Goal: Information Seeking & Learning: Learn about a topic

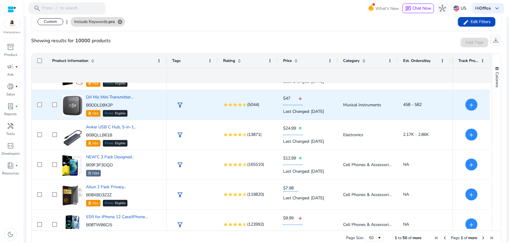
scroll to position [112, 0]
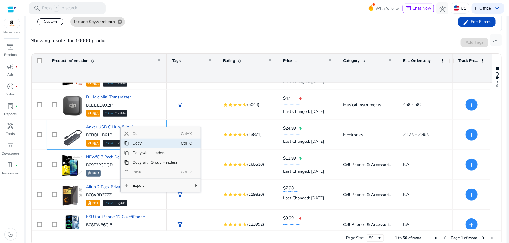
click at [167, 143] on span "Copy" at bounding box center [155, 144] width 52 height 10
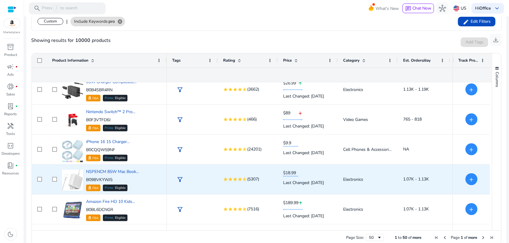
scroll to position [974, 0]
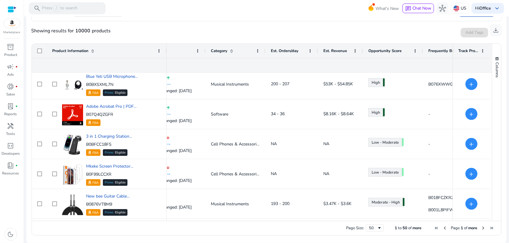
click at [481, 228] on span "Next Page" at bounding box center [483, 228] width 5 height 5
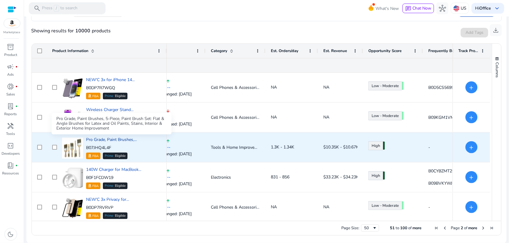
click at [121, 140] on span "Pro Grade, Paint Brushes,..." at bounding box center [111, 140] width 51 height 6
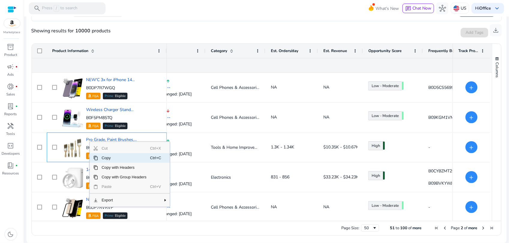
click at [112, 158] on span "Copy" at bounding box center [124, 159] width 52 height 10
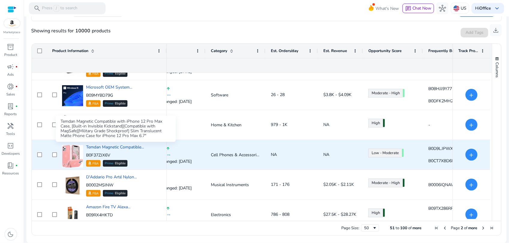
scroll to position [525, 0]
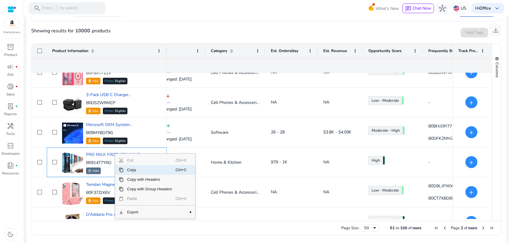
click at [135, 172] on span "Copy" at bounding box center [150, 171] width 52 height 10
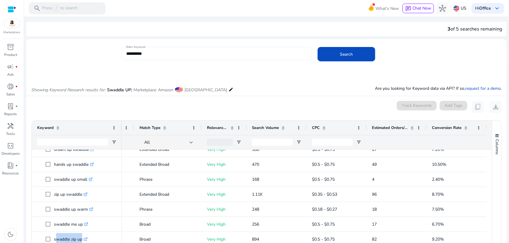
click at [188, 55] on input "**********" at bounding box center [216, 53] width 181 height 7
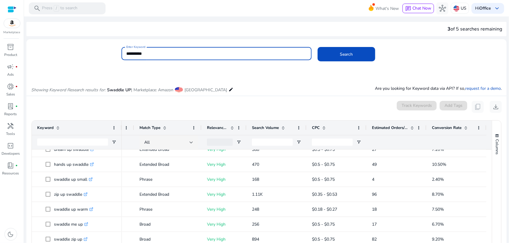
click at [188, 55] on input "**********" at bounding box center [216, 53] width 181 height 7
paste input "*****"
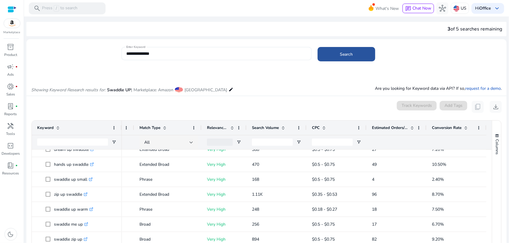
click at [351, 54] on span "Search" at bounding box center [346, 54] width 13 height 6
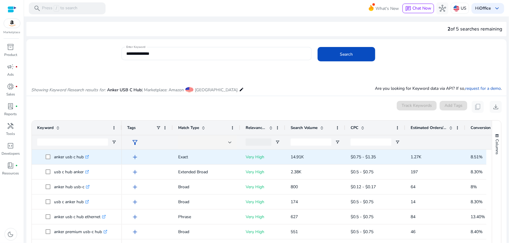
scroll to position [71, 0]
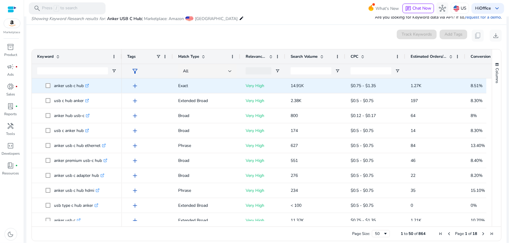
click at [60, 86] on p "anker usb c hub .st0{fill:#2c8af8}" at bounding box center [71, 86] width 35 height 12
copy span "anker usb c hub .st0{fill:#2c8af8}"
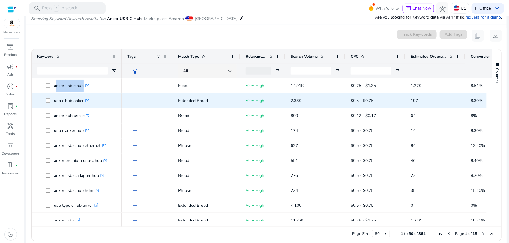
click at [73, 99] on p "usb c hub anker .st0{fill:#2c8af8}" at bounding box center [71, 101] width 35 height 12
copy p "usb c hub anker"
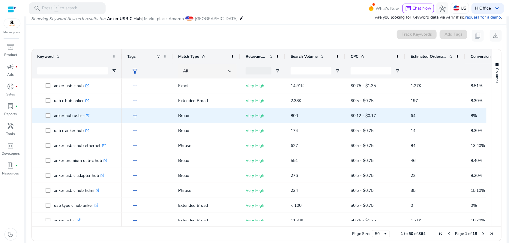
click at [65, 113] on p "anker hub usb-c .st0{fill:#2c8af8}" at bounding box center [72, 116] width 36 height 12
copy p "anker hub usb-c"
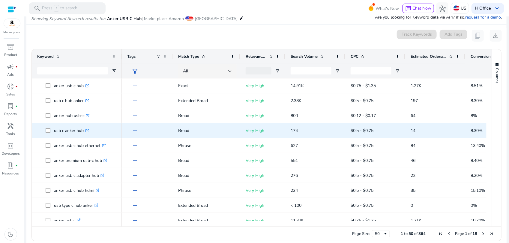
click at [64, 132] on p "usb c anker hub .st0{fill:#2c8af8}" at bounding box center [71, 131] width 35 height 12
copy p "usb c anker hub"
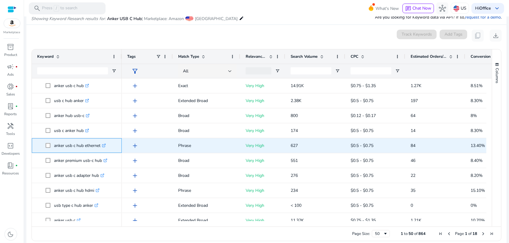
click at [79, 145] on p "anker usb c hub ethernet .st0{fill:#2c8af8}" at bounding box center [80, 146] width 52 height 12
copy span "anker usb c hub ethernet .st0{fill:#2c8af8}"
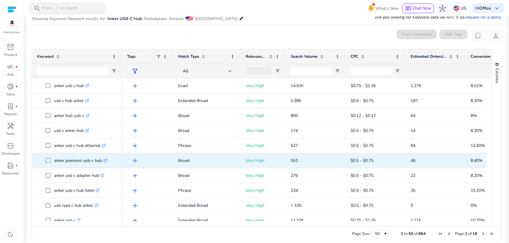
click at [62, 161] on p "anker premium usb-c hub .st0{fill:#2c8af8}" at bounding box center [80, 161] width 53 height 12
copy span "anker premium usb-c hub .st0{fill:#2c8af8}"
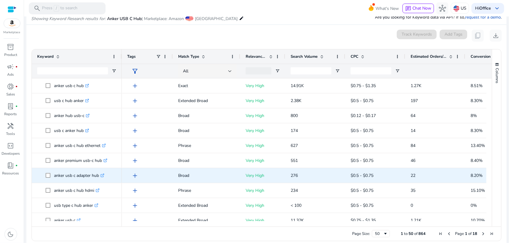
click at [72, 175] on p "anker usb c adapter hub .st0{fill:#2c8af8}" at bounding box center [79, 176] width 50 height 12
click at [73, 175] on p "anker usb c adapter hub .st0{fill:#2c8af8}" at bounding box center [79, 176] width 50 height 12
copy p "anker usb c adapter hub"
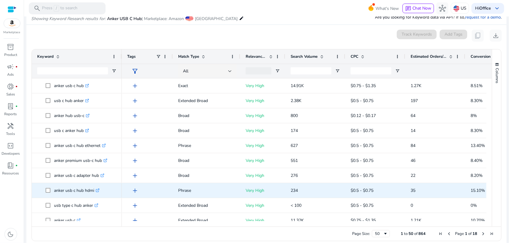
click at [73, 189] on p "anker usb c hub hdmi .st0{fill:#2c8af8}" at bounding box center [77, 191] width 46 height 12
copy span "anker usb c hub hdmi .st0{fill:#2c8af8}"
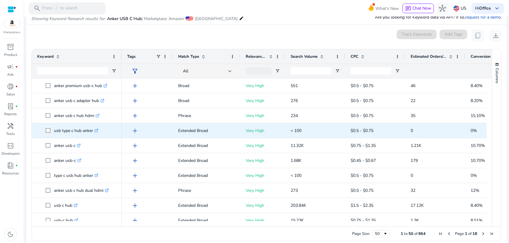
click at [69, 131] on p "usb type c hub anker .st0{fill:#2c8af8}" at bounding box center [76, 131] width 44 height 12
copy p "usb type c hub anker"
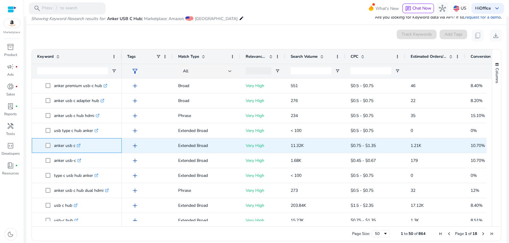
click at [60, 149] on p "anker usb c .st0{fill:#2c8af8}" at bounding box center [67, 146] width 27 height 12
copy span "anker usb c .st0{fill:#2c8af8}"
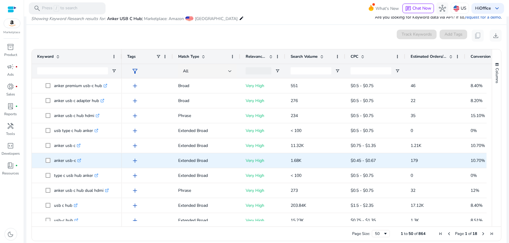
click at [65, 163] on p "anker usb-c .st0{fill:#2c8af8}" at bounding box center [67, 161] width 27 height 12
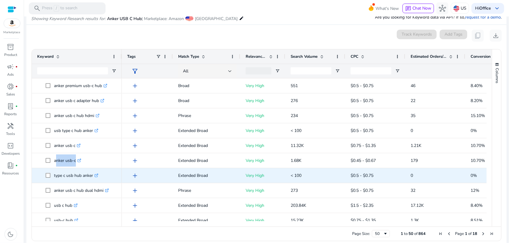
click at [74, 174] on p "type c usb hub anker .st0{fill:#2c8af8}" at bounding box center [76, 176] width 44 height 12
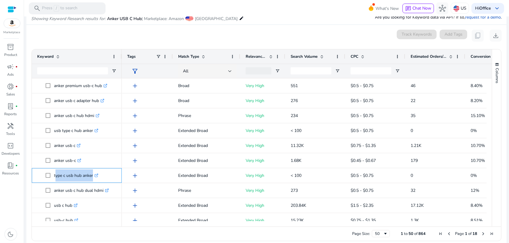
scroll to position [0, 0]
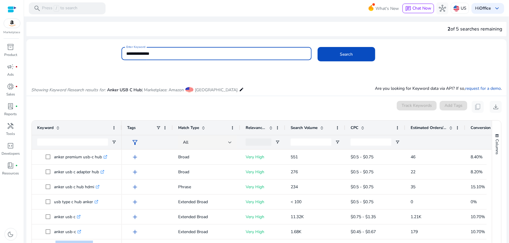
click at [201, 51] on input "**********" at bounding box center [216, 53] width 181 height 7
paste input "*********"
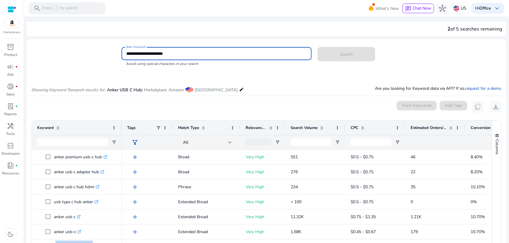
click at [145, 53] on input "**********" at bounding box center [216, 53] width 181 height 7
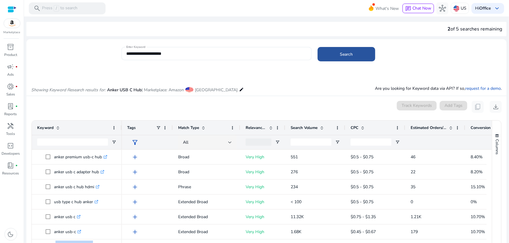
click at [326, 57] on span at bounding box center [347, 54] width 58 height 14
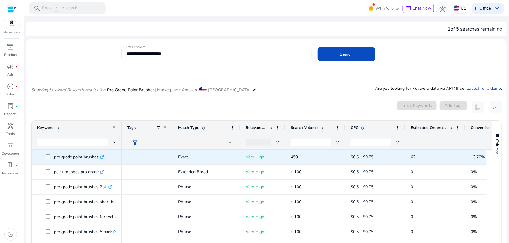
scroll to position [71, 0]
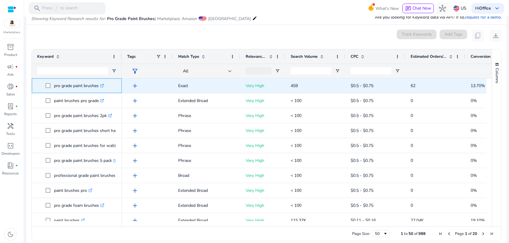
click at [78, 85] on p "pro grade paint brushes .st0{fill:#2c8af8}" at bounding box center [79, 86] width 50 height 12
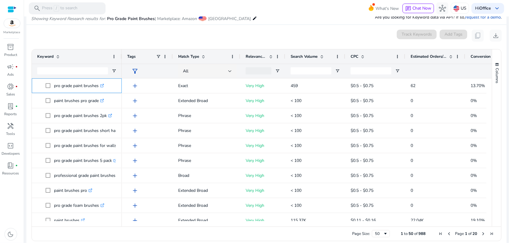
click at [78, 85] on p "pro grade paint brushes .st0{fill:#2c8af8}" at bounding box center [79, 86] width 50 height 12
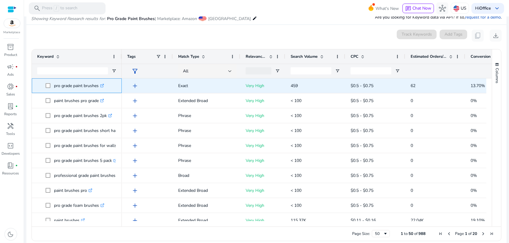
click at [74, 87] on p "pro grade paint brushes .st0{fill:#2c8af8}" at bounding box center [79, 86] width 50 height 12
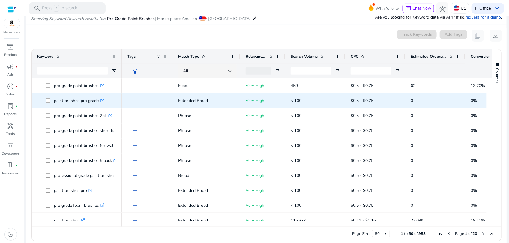
click at [71, 103] on p "paint brushes pro grade .st0{fill:#2c8af8}" at bounding box center [79, 101] width 50 height 12
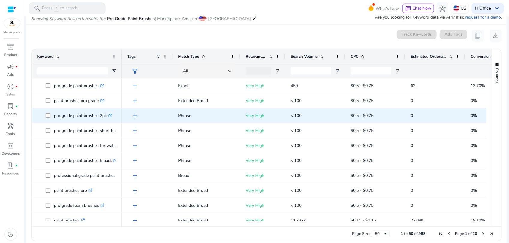
click at [85, 117] on p "pro grade paint brushes 2pk .st0{fill:#2c8af8}" at bounding box center [83, 116] width 58 height 12
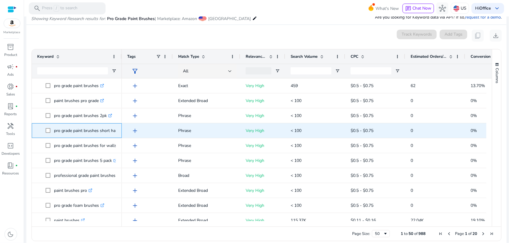
click at [74, 132] on p "pro grade paint brushes short handle .st0{fill:#2c8af8}" at bounding box center [91, 131] width 75 height 12
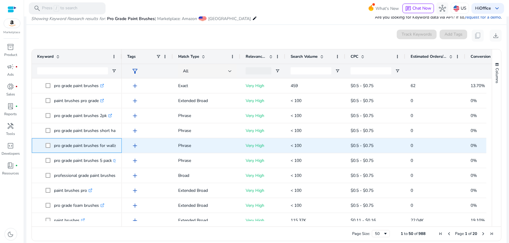
click at [87, 146] on p "pro grade paint brushes for walls .st0{fill:#2c8af8}" at bounding box center [88, 146] width 68 height 12
click at [87, 145] on p "pro grade paint brushes for walls .st0{fill:#2c8af8}" at bounding box center [88, 146] width 68 height 12
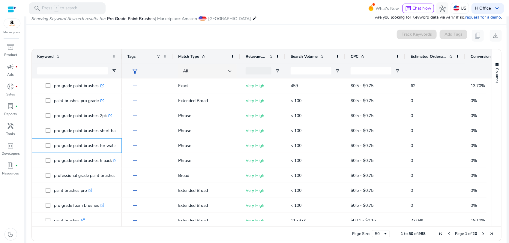
click at [87, 145] on p "pro grade paint brushes for walls .st0{fill:#2c8af8}" at bounding box center [88, 146] width 68 height 12
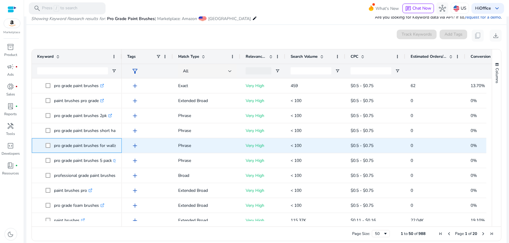
click at [87, 145] on p "pro grade paint brushes for walls .st0{fill:#2c8af8}" at bounding box center [88, 146] width 68 height 12
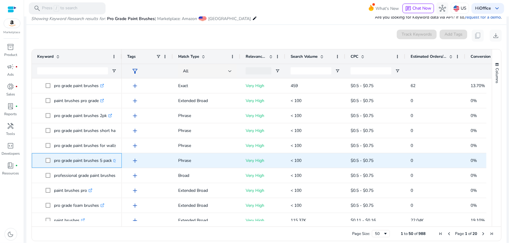
click at [90, 158] on p "pro grade paint brushes 5 pack .st0{fill:#2c8af8}" at bounding box center [85, 161] width 63 height 12
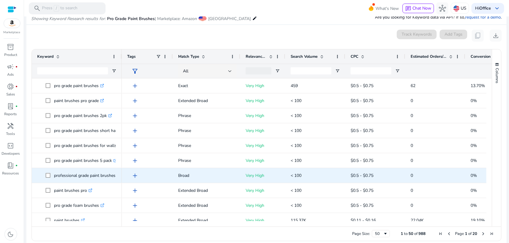
click at [85, 175] on p "professional grade paint brushes .st0{fill:#2c8af8}" at bounding box center [87, 176] width 67 height 12
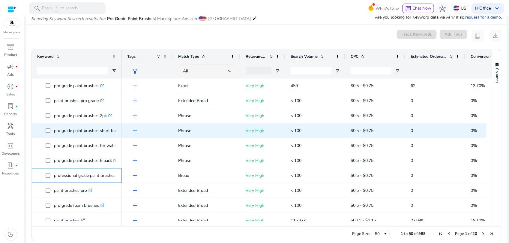
scroll to position [75, 0]
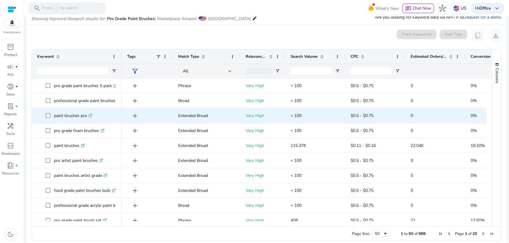
click at [73, 116] on p "paint brushes pro .st0{fill:#2c8af8}" at bounding box center [73, 116] width 38 height 12
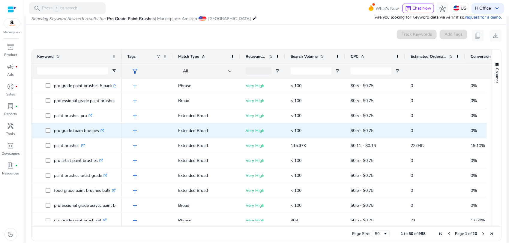
click at [77, 131] on p "pro grade foam brushes .st0{fill:#2c8af8}" at bounding box center [79, 131] width 50 height 12
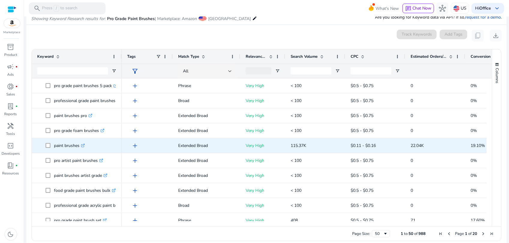
click at [66, 146] on p "paint brushes .st0{fill:#2c8af8}" at bounding box center [69, 146] width 31 height 12
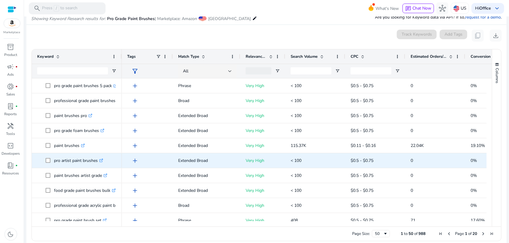
click at [74, 161] on p "pro artist paint brushes .st0{fill:#2c8af8}" at bounding box center [78, 161] width 49 height 12
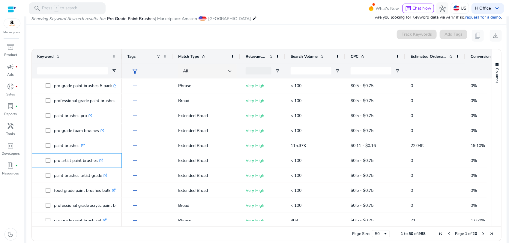
scroll to position [0, 0]
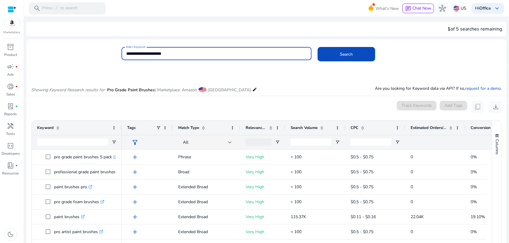
click at [172, 55] on input "**********" at bounding box center [216, 53] width 181 height 7
paste input "**********"
type input "**********"
click at [330, 58] on span at bounding box center [347, 54] width 58 height 14
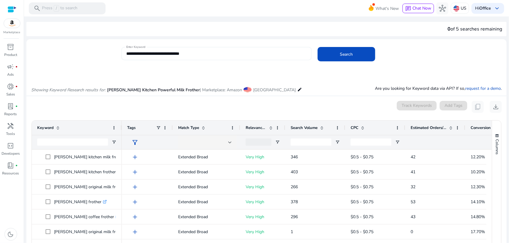
scroll to position [71, 0]
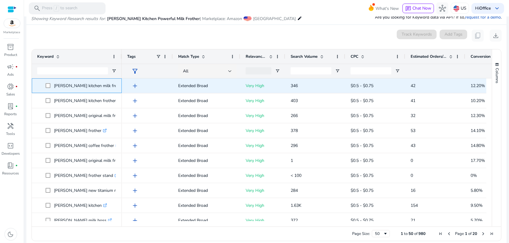
click at [79, 84] on p "zulay kitchen milk frother .st0{fill:#2c8af8}" at bounding box center [92, 86] width 76 height 12
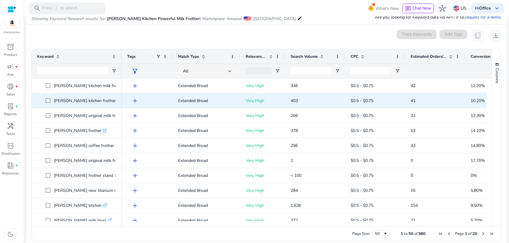
click at [74, 101] on p "zulay kitchen frother .st0{fill:#2c8af8}" at bounding box center [87, 101] width 67 height 12
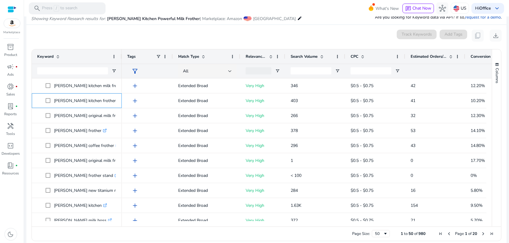
click at [74, 101] on p "zulay kitchen frother .st0{fill:#2c8af8}" at bounding box center [87, 101] width 67 height 12
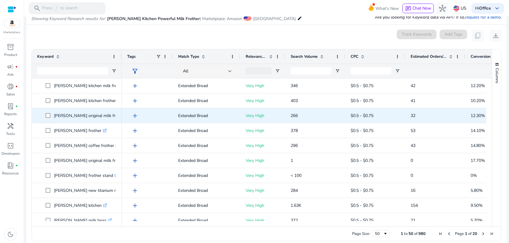
click at [83, 114] on p "zulay original milk frother .st0{fill:#2c8af8}" at bounding box center [92, 116] width 77 height 12
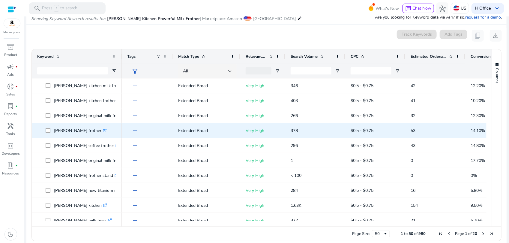
click at [68, 129] on p "zulay frother .st0{fill:#2c8af8}" at bounding box center [80, 131] width 53 height 12
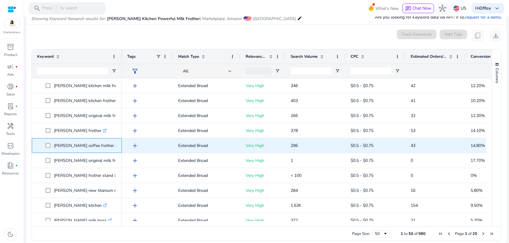
click at [74, 145] on p "zulay coffee frother .st0{fill:#2c8af8}" at bounding box center [86, 146] width 65 height 12
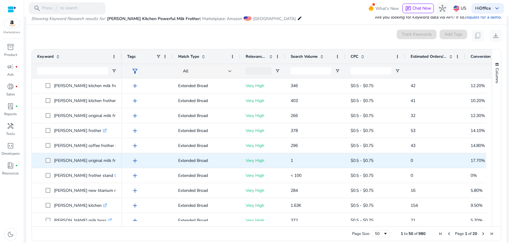
click at [75, 160] on p "zulay original milk frother handheld .st0{fill:#2c8af8}" at bounding box center [101, 161] width 95 height 12
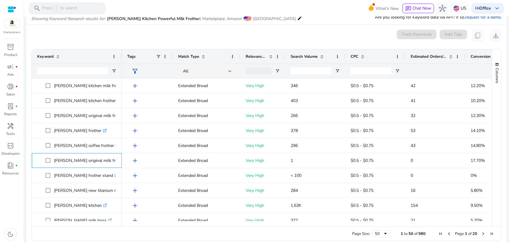
click at [75, 160] on p "zulay original milk frother handheld .st0{fill:#2c8af8}" at bounding box center [101, 161] width 95 height 12
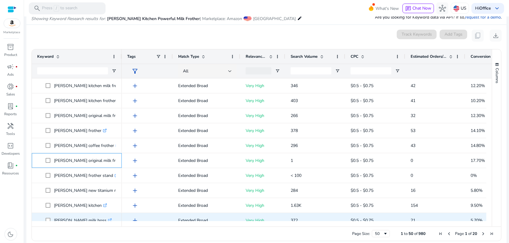
scroll to position [75, 0]
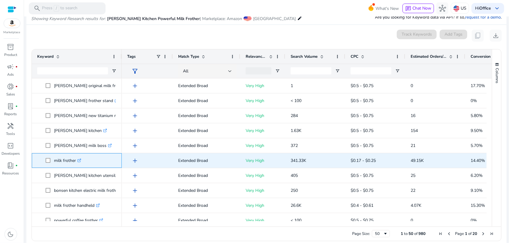
click at [61, 160] on p "milk frother .st0{fill:#2c8af8}" at bounding box center [67, 161] width 27 height 12
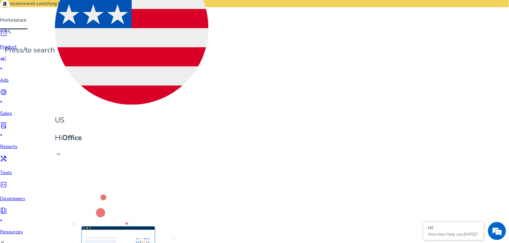
scroll to position [112, 0]
copy span "milk frother handheld .st0{fill:#2c8af8}"
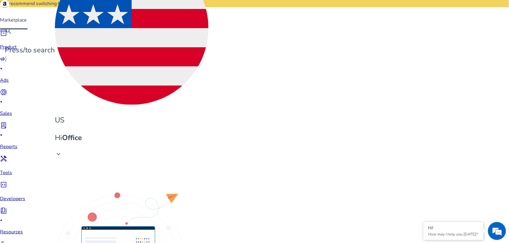
scroll to position [0, 0]
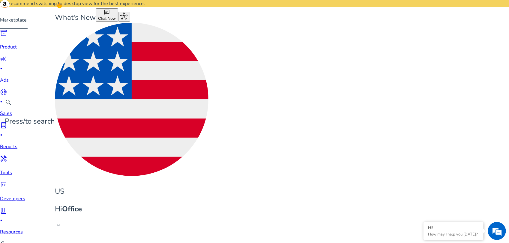
paste input "**********"
drag, startPoint x: 154, startPoint y: 52, endPoint x: 200, endPoint y: 54, distance: 46.6
type input "**********"
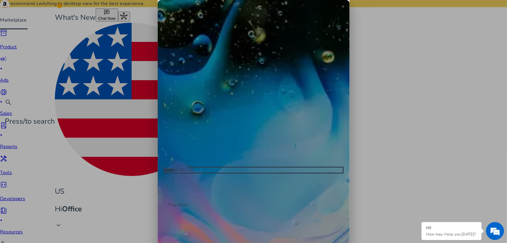
click at [340, 24] on app-icon "close" at bounding box center [254, 20] width 192 height 7
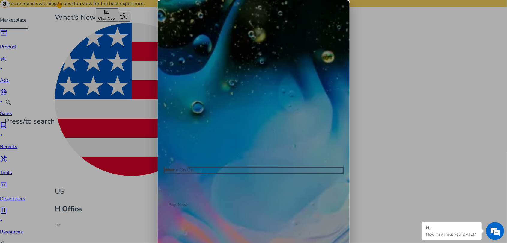
click at [163, 22] on span "close" at bounding box center [160, 19] width 5 height 5
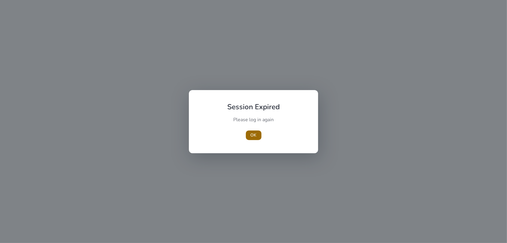
click at [257, 135] on span "button" at bounding box center [254, 135] width 16 height 14
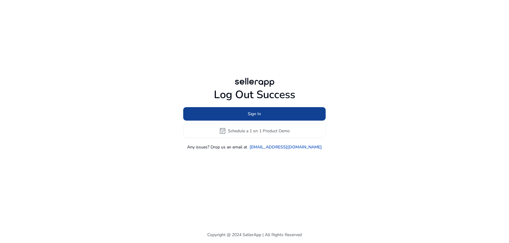
click at [263, 112] on span at bounding box center [254, 114] width 142 height 14
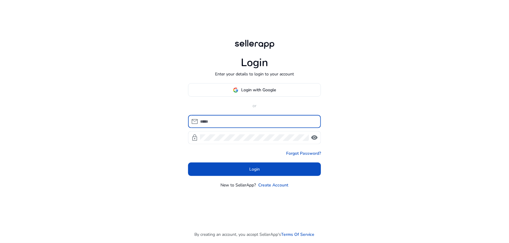
click at [258, 121] on input at bounding box center [258, 121] width 116 height 7
type input "**********"
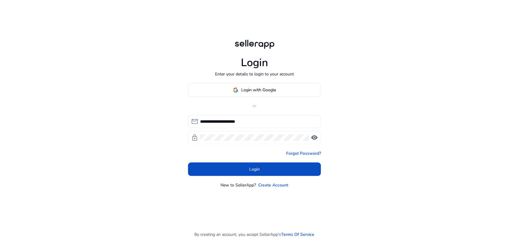
click at [252, 143] on div at bounding box center [254, 137] width 109 height 13
click button "Login" at bounding box center [254, 169] width 133 height 13
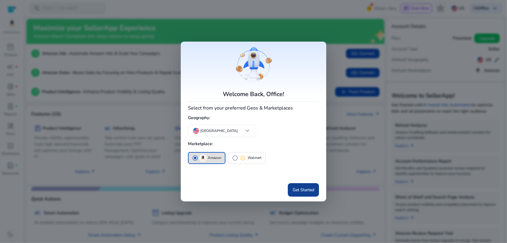
click at [303, 192] on span "Get Started" at bounding box center [304, 190] width 22 height 6
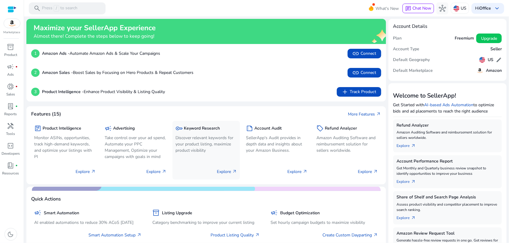
click at [185, 135] on p "Discover relevant keywords for your product listing, maximize product visibility" at bounding box center [205, 144] width 61 height 19
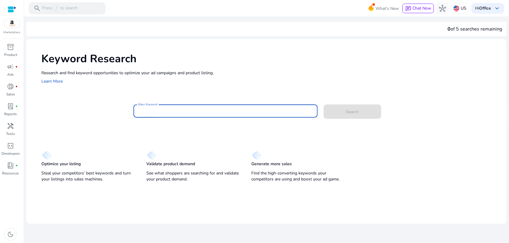
click at [182, 112] on input "Enter Keyword" at bounding box center [225, 111] width 175 height 7
paste input "**********"
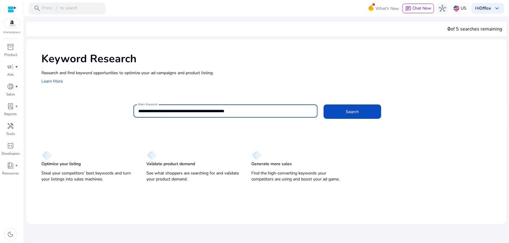
drag, startPoint x: 163, startPoint y: 109, endPoint x: 212, endPoint y: 110, distance: 48.3
click at [212, 110] on input "**********" at bounding box center [225, 111] width 175 height 7
type input "**********"
click at [324, 105] on button "Search" at bounding box center [353, 112] width 58 height 14
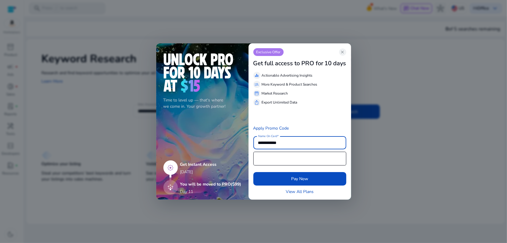
type input "**********"
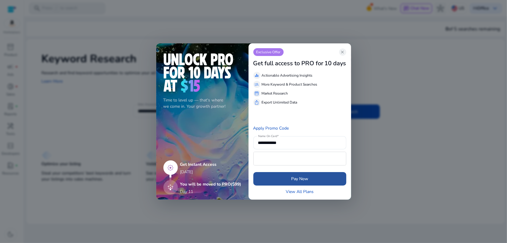
click at [310, 181] on span "submit" at bounding box center [299, 179] width 93 height 14
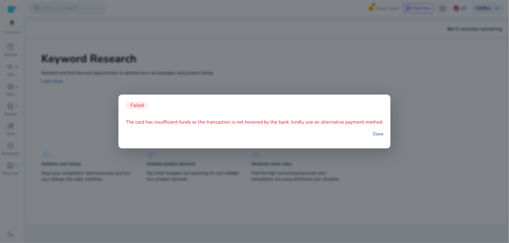
click at [377, 135] on link "Close" at bounding box center [378, 134] width 10 height 6
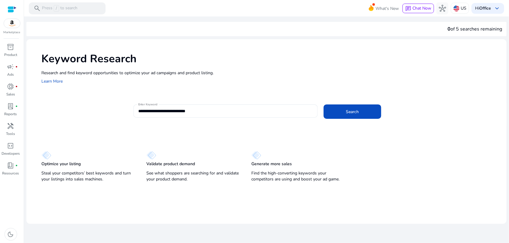
click at [377, 135] on div "**********" at bounding box center [266, 111] width 480 height 145
click at [486, 10] on b "Office" at bounding box center [485, 8] width 12 height 6
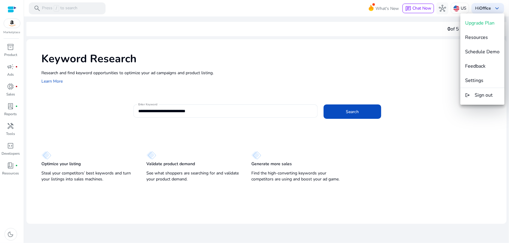
click at [490, 10] on div at bounding box center [254, 121] width 509 height 243
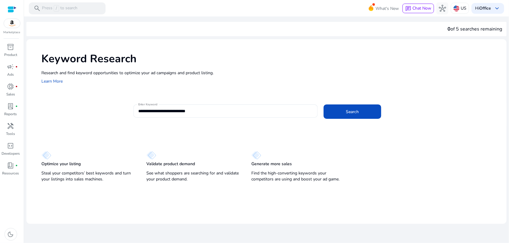
click at [490, 10] on b "Office" at bounding box center [485, 8] width 12 height 6
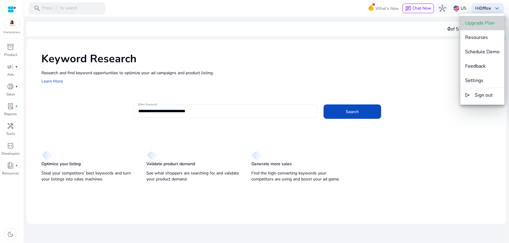
click at [479, 22] on span "Upgrade Plan" at bounding box center [479, 23] width 29 height 7
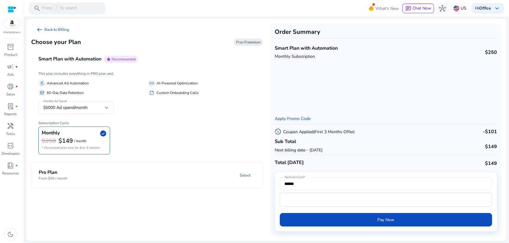
click at [103, 186] on mat-expansion-panel-header "Pro Plan From $99 / month Select" at bounding box center [154, 176] width 246 height 26
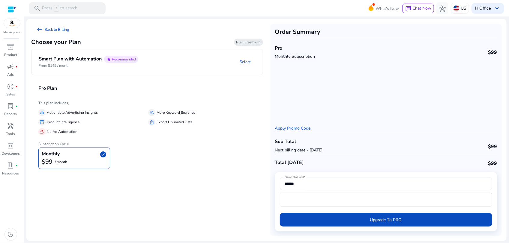
click at [305, 181] on input "******" at bounding box center [386, 184] width 203 height 7
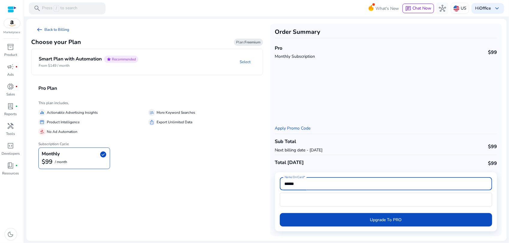
click at [305, 181] on input "******" at bounding box center [386, 184] width 203 height 7
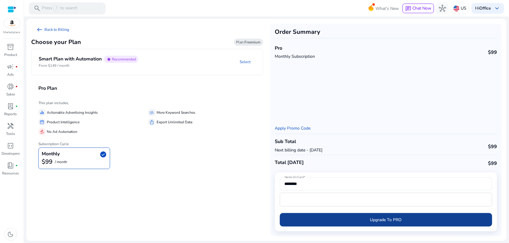
click at [357, 221] on span "submit" at bounding box center [386, 220] width 213 height 14
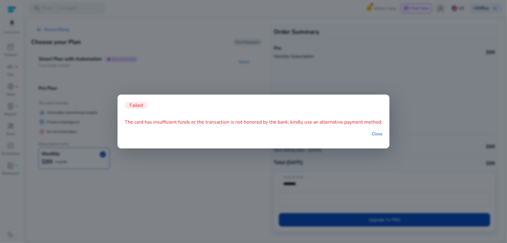
click at [379, 130] on div "Close" at bounding box center [254, 134] width 258 height 16
click at [375, 131] on link "Close" at bounding box center [377, 134] width 10 height 6
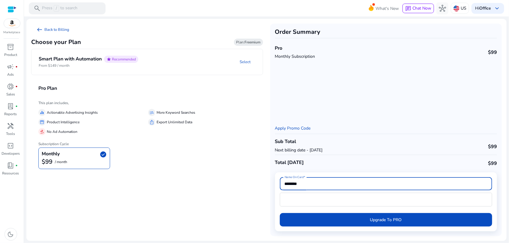
click at [304, 184] on input "********" at bounding box center [386, 184] width 203 height 7
type input "**********"
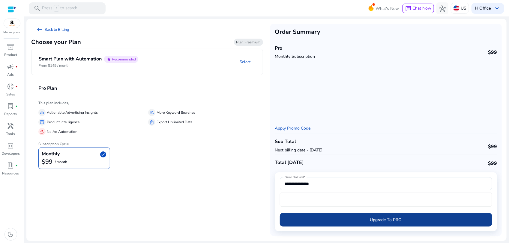
click at [403, 221] on span "submit" at bounding box center [386, 220] width 213 height 14
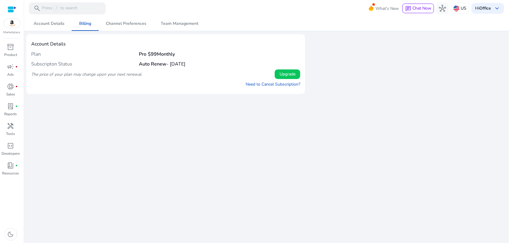
click at [403, 221] on div "We are getting things ready for you... Account Details Billing Channel Preferen…" at bounding box center [266, 129] width 480 height 227
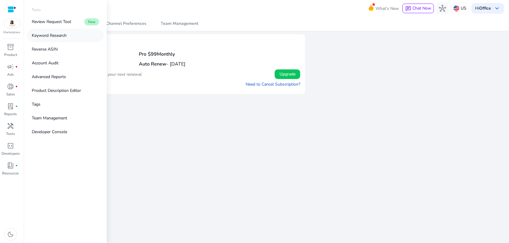
click at [48, 35] on p "Keyword Research" at bounding box center [49, 35] width 35 height 6
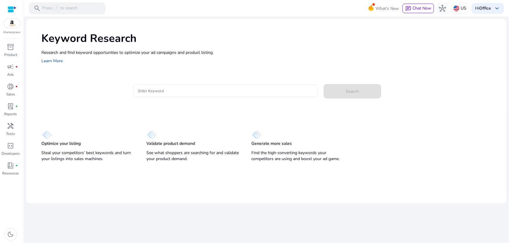
click at [179, 91] on input "Enter Keyword" at bounding box center [225, 91] width 175 height 7
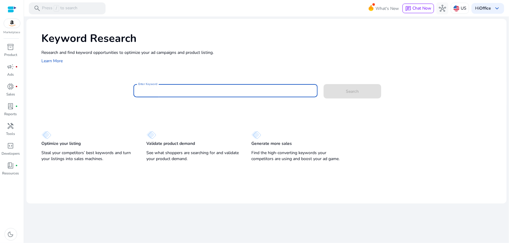
click at [202, 89] on input "Enter Keyword" at bounding box center [225, 91] width 175 height 7
click at [195, 92] on input "Enter Keyword" at bounding box center [225, 91] width 175 height 7
paste input "**********"
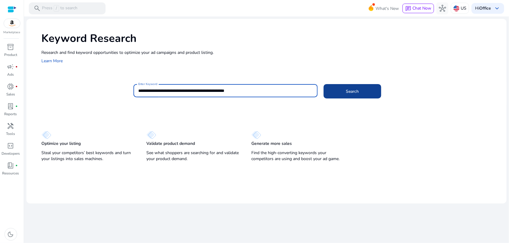
type input "**********"
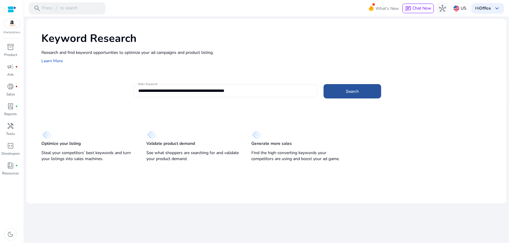
click at [346, 92] on span "Search" at bounding box center [352, 91] width 13 height 6
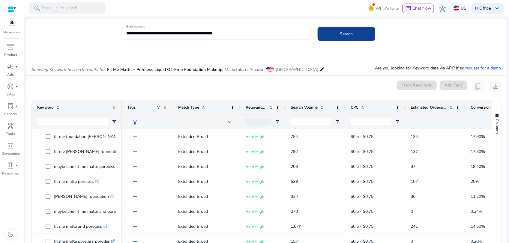
scroll to position [51, 0]
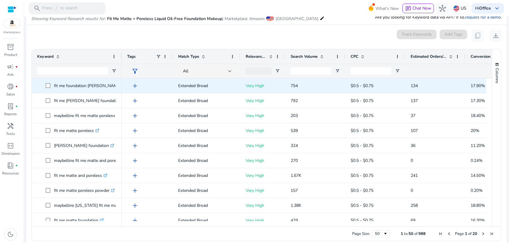
click at [72, 88] on p "fit me foundation [PERSON_NAME] .st0{fill:#2c8af8}" at bounding box center [90, 86] width 72 height 12
copy span "fit me foundation [PERSON_NAME] .st0{fill:#2c8af8}"
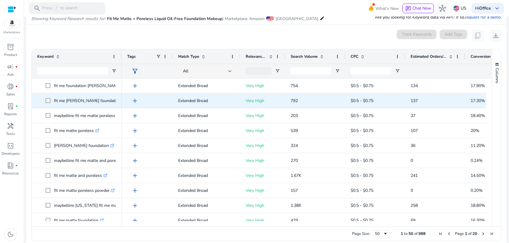
click at [80, 104] on p "fit me [PERSON_NAME] foundation .st0{fill:#2c8af8}" at bounding box center [90, 101] width 72 height 12
copy span "fit me [PERSON_NAME] foundation .st0{fill:#2c8af8}"
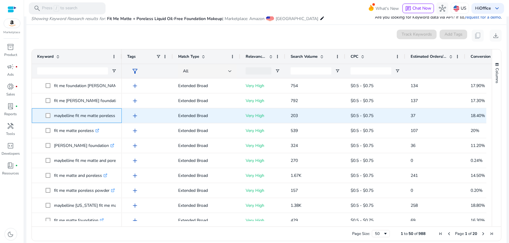
click at [74, 113] on p "maybelline fit me matte poreless liquid foundation .st0{fill:#2c8af8}" at bounding box center [104, 116] width 100 height 12
copy p "maybelline fit me matte poreless liquid foundation"
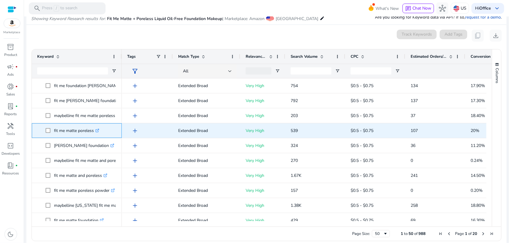
click at [76, 132] on p "fit me matte poreless .st0{fill:#2c8af8}" at bounding box center [76, 131] width 45 height 12
copy p "fit me matte poreless"
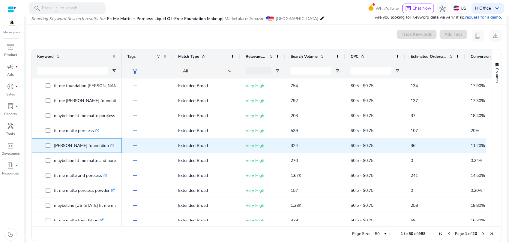
click at [86, 148] on p "[PERSON_NAME] foundation .st0{fill:#2c8af8}" at bounding box center [84, 146] width 60 height 12
copy span "[PERSON_NAME] foundation .st0{fill:#2c8af8}"
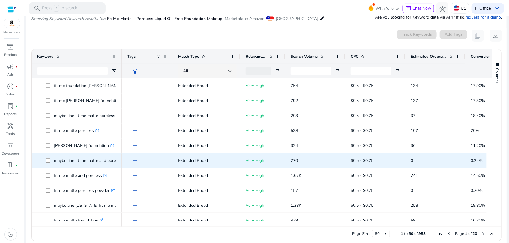
click at [78, 159] on p "maybelline fit me matte and poreless foundation .st0{fill:#2c8af8}" at bounding box center [102, 161] width 96 height 12
copy span "maybelline fit me matte and poreless foundation .st0{fill:#2c8af8}"
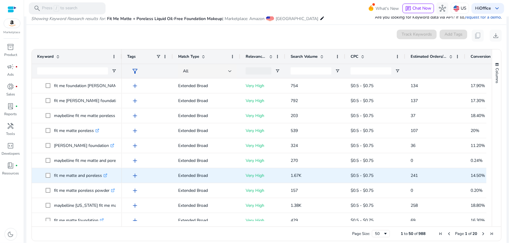
click at [80, 178] on p "fit me matte and poreless .st0{fill:#2c8af8}" at bounding box center [80, 176] width 53 height 12
click at [80, 175] on p "fit me matte and poreless .st0{fill:#2c8af8}" at bounding box center [80, 176] width 53 height 12
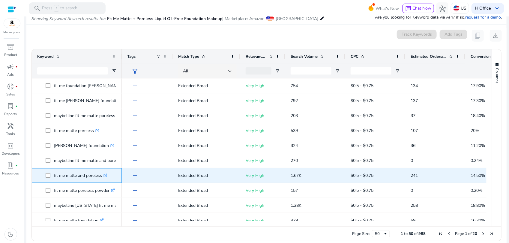
click at [80, 175] on p "fit me matte and poreless .st0{fill:#2c8af8}" at bounding box center [80, 176] width 53 height 12
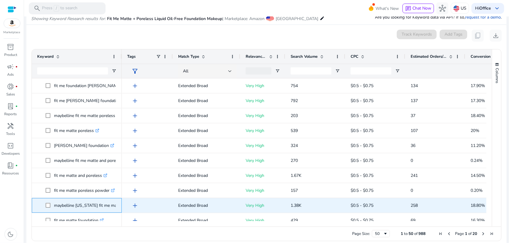
click at [76, 204] on p "maybelline [US_STATE] fit me matte plus poreless foundation makeup .st0{fill:#2…" at bounding box center [122, 206] width 137 height 12
copy span "maybelline [US_STATE] fit me matte plus poreless foundation makeup .st0{fill:#2…"
